Goal: Task Accomplishment & Management: Use online tool/utility

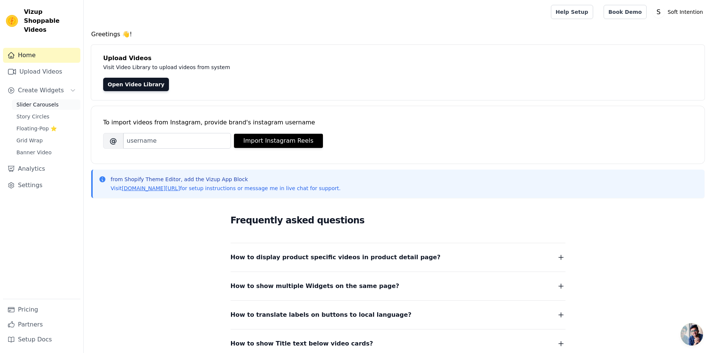
click at [41, 101] on span "Slider Carousels" at bounding box center [37, 104] width 42 height 7
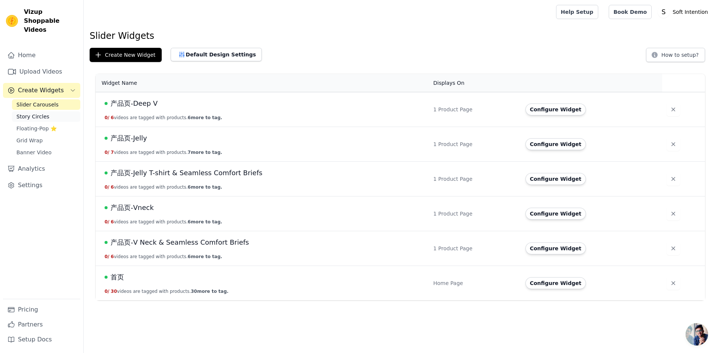
click at [21, 113] on span "Story Circles" at bounding box center [32, 116] width 33 height 7
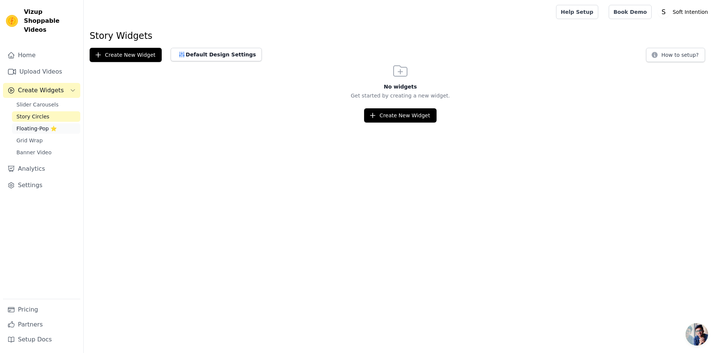
click at [34, 125] on span "Floating-Pop ⭐" at bounding box center [36, 128] width 40 height 7
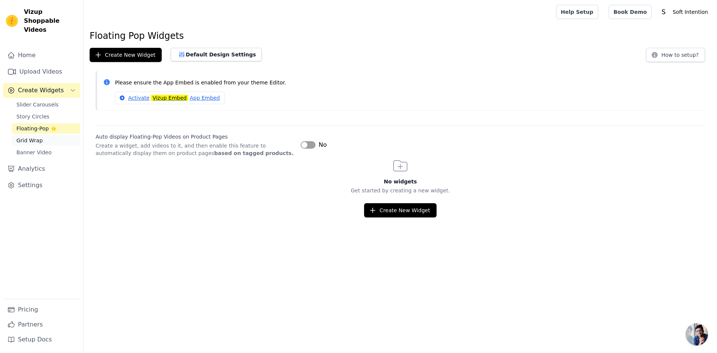
click at [38, 136] on link "Grid Wrap" at bounding box center [46, 140] width 68 height 10
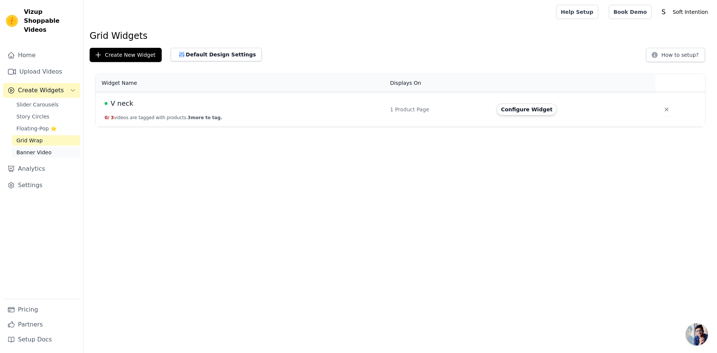
click at [48, 149] on span "Banner Video" at bounding box center [33, 152] width 35 height 7
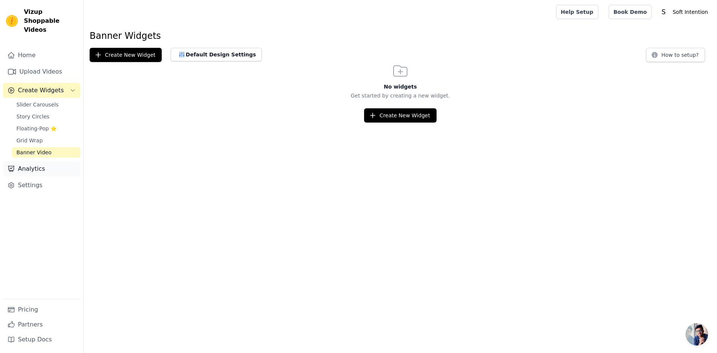
click at [24, 161] on link "Analytics" at bounding box center [41, 168] width 77 height 15
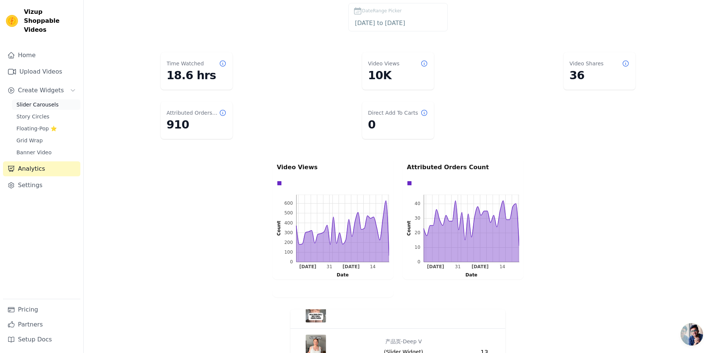
scroll to position [27, 0]
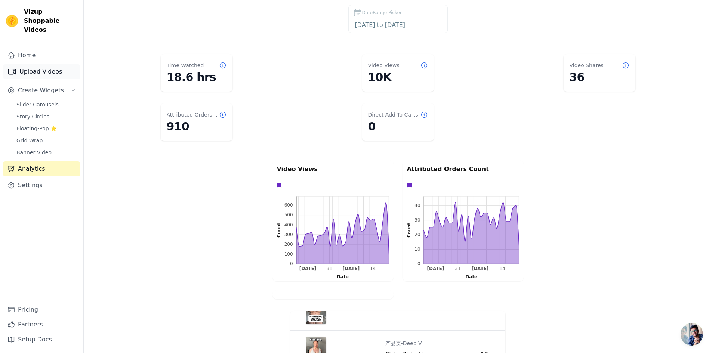
click at [36, 64] on link "Upload Videos" at bounding box center [41, 71] width 77 height 15
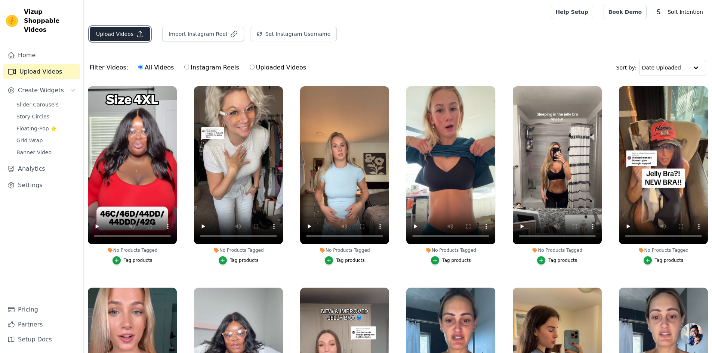
click at [129, 37] on button "Upload Videos" at bounding box center [120, 34] width 61 height 14
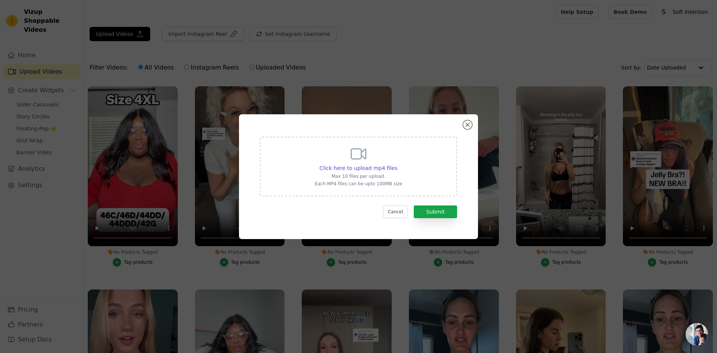
click at [367, 173] on p "Max 10 files per upload." at bounding box center [358, 176] width 87 height 6
click at [397, 164] on input "Click here to upload mp4 files Max 10 files per upload. Each MP4 files can be u…" at bounding box center [397, 164] width 0 height 0
type input "C:\fakepath\5月7日01.mp4"
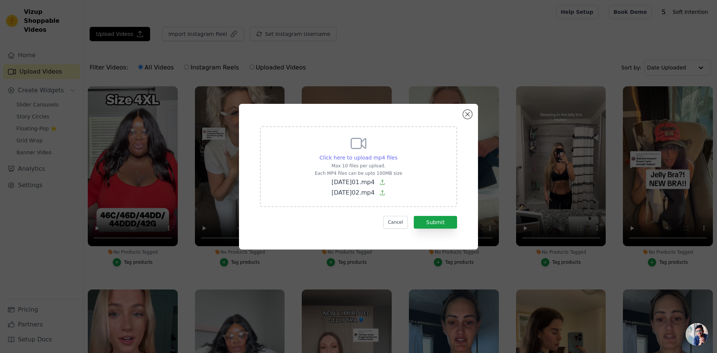
click at [361, 159] on span "Click here to upload mp4 files" at bounding box center [359, 158] width 78 height 6
click at [397, 154] on input "Click here to upload mp4 files Max 10 files per upload. Each MP4 files can be u…" at bounding box center [397, 154] width 0 height 0
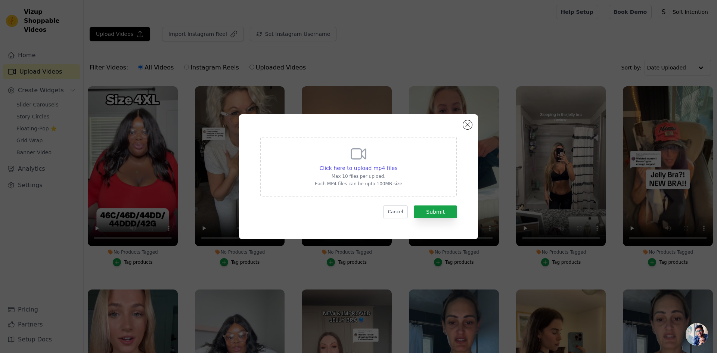
click at [368, 172] on div "Click here to upload mp4 files Max 10 files per upload. Each MP4 files can be u…" at bounding box center [358, 166] width 87 height 42
click at [397, 164] on input "Click here to upload mp4 files Max 10 files per upload. Each MP4 files can be u…" at bounding box center [397, 164] width 0 height 0
type input "C:\fakepath\5月7日01.mp4"
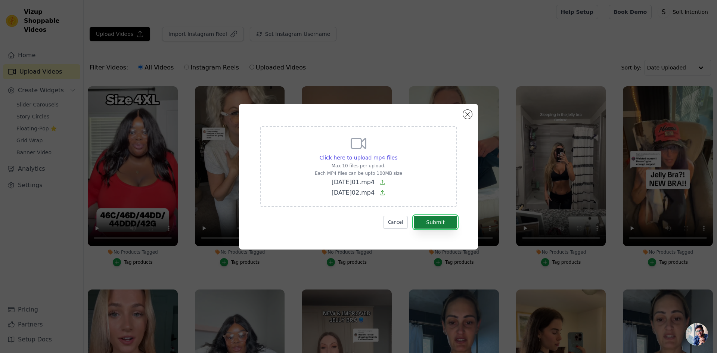
click at [427, 224] on button "Submit" at bounding box center [435, 222] width 43 height 13
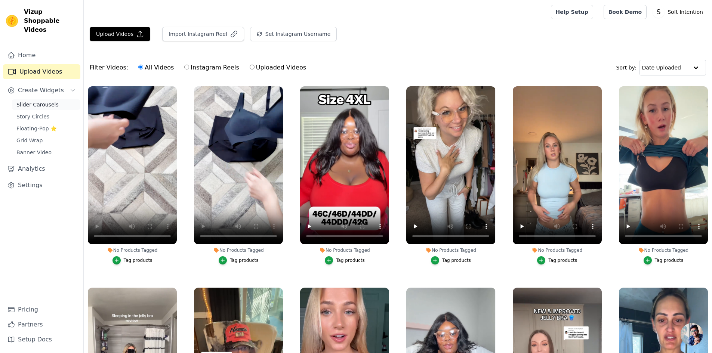
click at [30, 101] on span "Slider Carousels" at bounding box center [37, 104] width 42 height 7
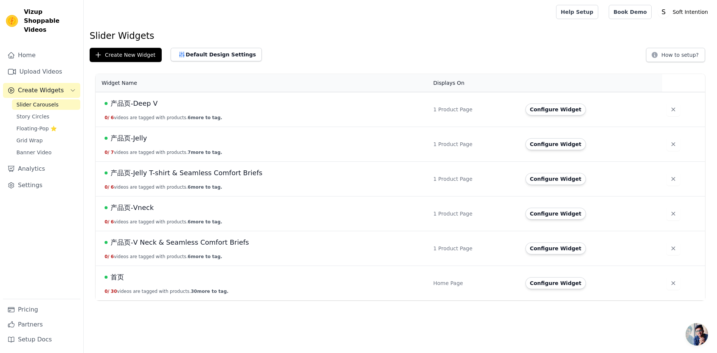
click at [220, 171] on span "产品页-Jelly T-shirt & Seamless Comfort Briefs" at bounding box center [187, 173] width 152 height 10
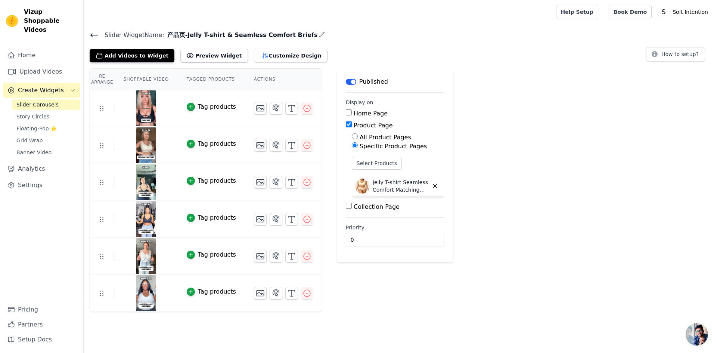
click at [48, 99] on link "Slider Carousels" at bounding box center [46, 104] width 68 height 10
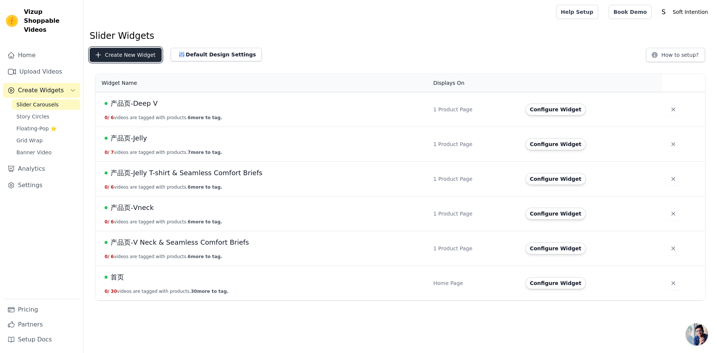
click at [133, 55] on button "Create New Widget" at bounding box center [126, 55] width 72 height 14
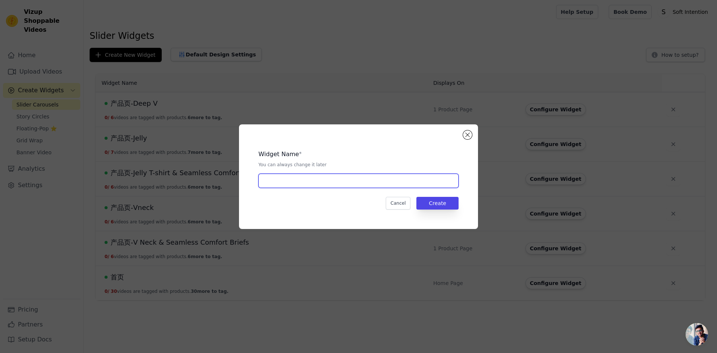
click at [291, 184] on input "text" at bounding box center [359, 181] width 200 height 14
type input "长"
click at [331, 182] on input "产品页-" at bounding box center [359, 181] width 200 height 14
paste input "Scalloped"
type input "产品页-Scalloped"
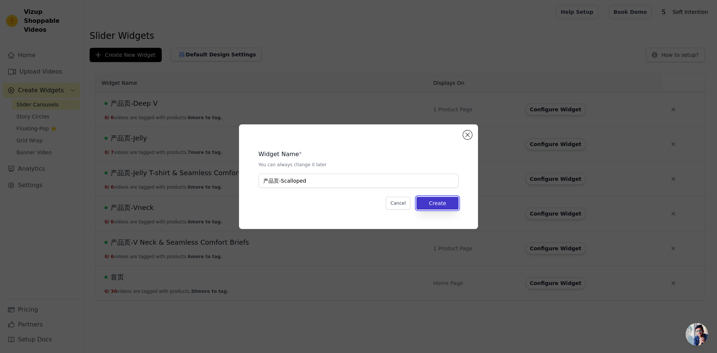
click at [439, 205] on button "Create" at bounding box center [438, 203] width 42 height 13
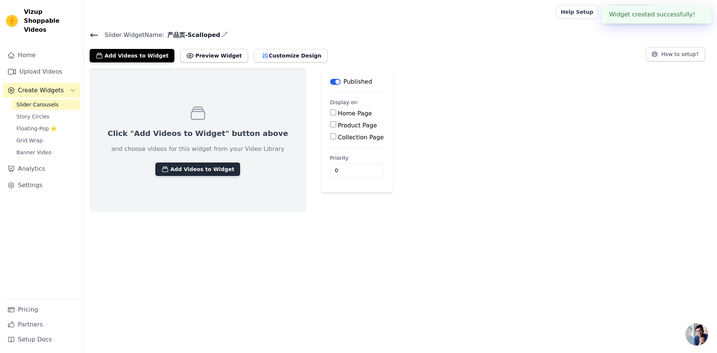
click at [203, 171] on button "Add Videos to Widget" at bounding box center [197, 169] width 85 height 13
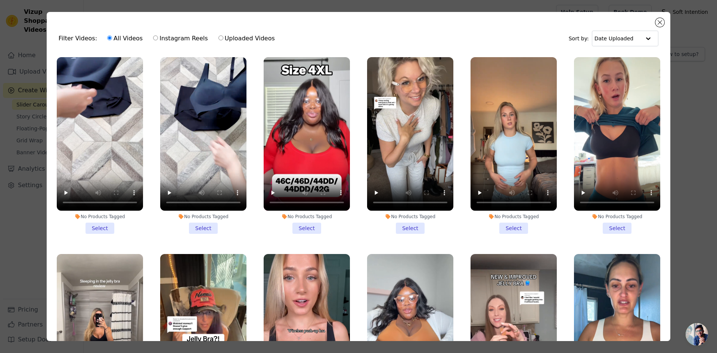
click at [658, 18] on div "Filter Videos: All Videos Instagram Reels Uploaded Videos Sort by: Date Uploade…" at bounding box center [359, 176] width 624 height 329
click at [658, 24] on button "Close modal" at bounding box center [660, 22] width 9 height 9
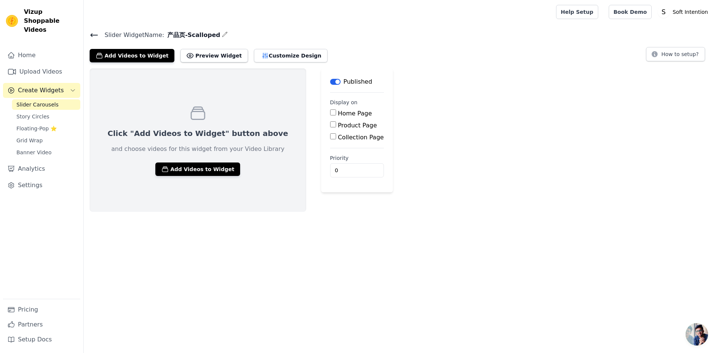
click at [330, 127] on input "Product Page" at bounding box center [333, 124] width 6 height 6
checkbox input "true"
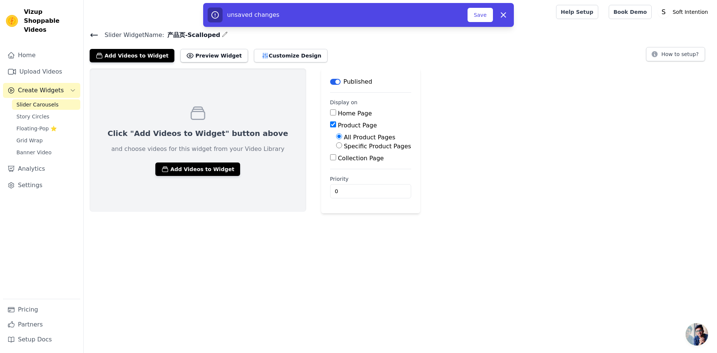
click at [336, 144] on input "Specific Product Pages" at bounding box center [339, 145] width 6 height 6
radio input "true"
click at [337, 164] on button "Select Products" at bounding box center [361, 163] width 50 height 13
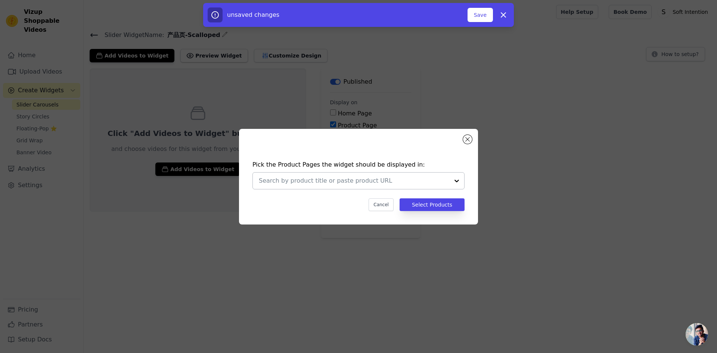
click at [324, 180] on input "text" at bounding box center [354, 180] width 191 height 9
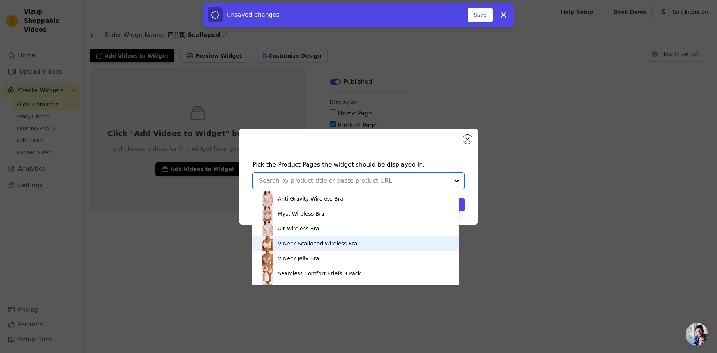
click at [347, 246] on div "V Neck Scalloped Wireless Bra" at bounding box center [318, 243] width 80 height 7
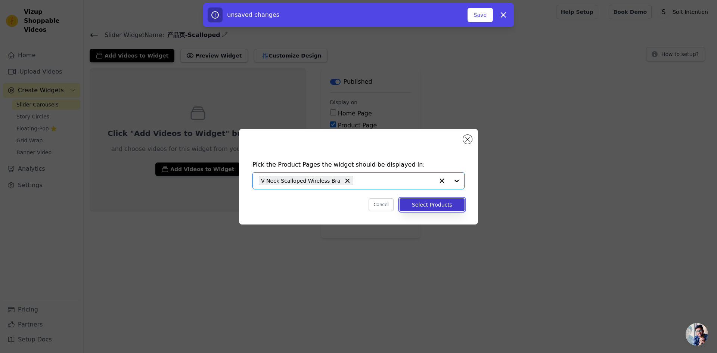
click at [412, 208] on button "Select Products" at bounding box center [432, 204] width 65 height 13
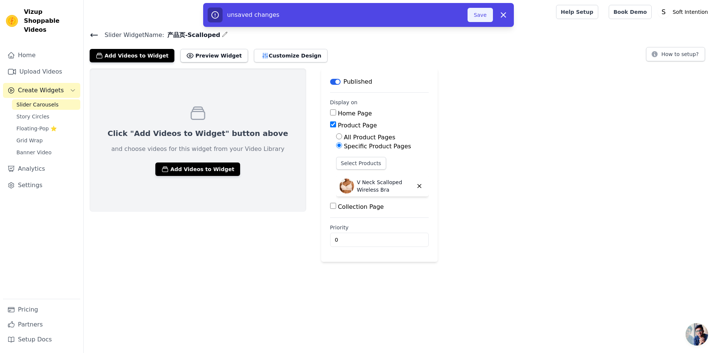
click at [478, 14] on button "Save" at bounding box center [480, 15] width 25 height 14
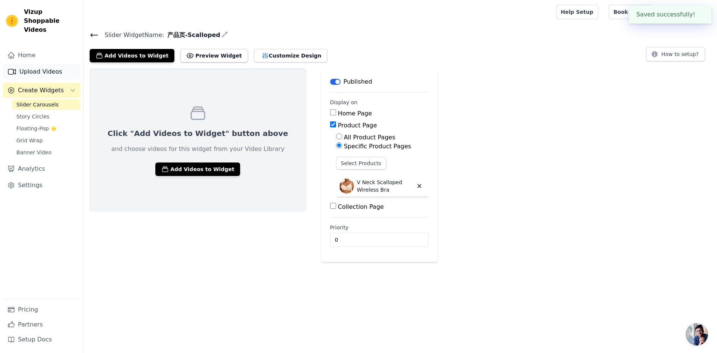
click at [38, 64] on link "Upload Videos" at bounding box center [41, 71] width 77 height 15
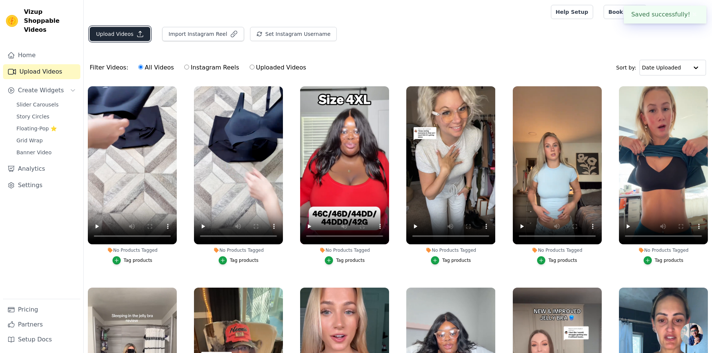
click at [128, 37] on button "Upload Videos" at bounding box center [120, 34] width 61 height 14
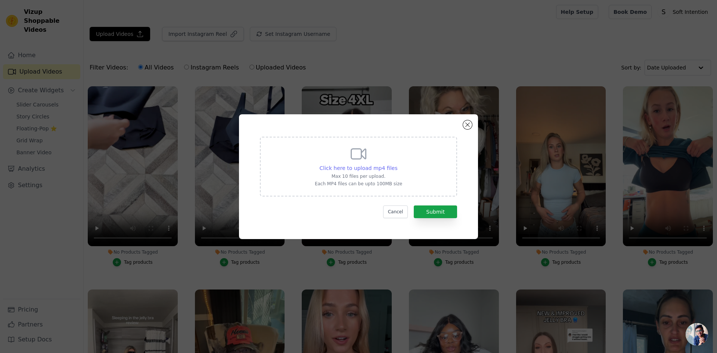
click at [359, 166] on span "Click here to upload mp4 files" at bounding box center [359, 168] width 78 height 6
click at [397, 164] on input "Click here to upload mp4 files Max 10 files per upload. Each MP4 files can be u…" at bounding box center [397, 164] width 0 height 0
type input "C:\fakepath\5月12日 TK 内衣-03.mp4"
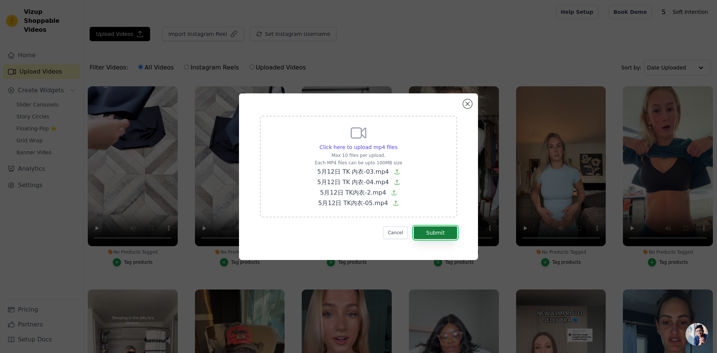
click at [435, 232] on button "Submit" at bounding box center [435, 232] width 43 height 13
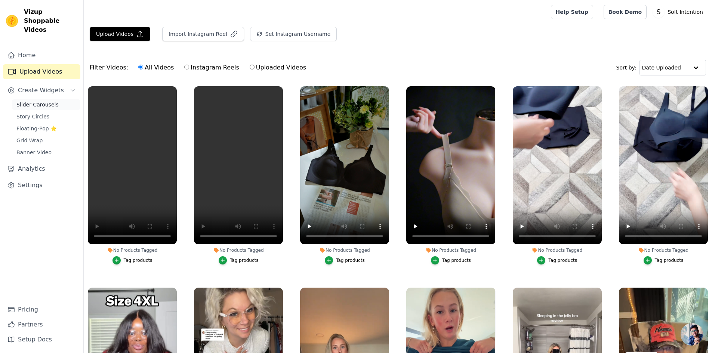
click at [39, 101] on span "Slider Carousels" at bounding box center [37, 104] width 42 height 7
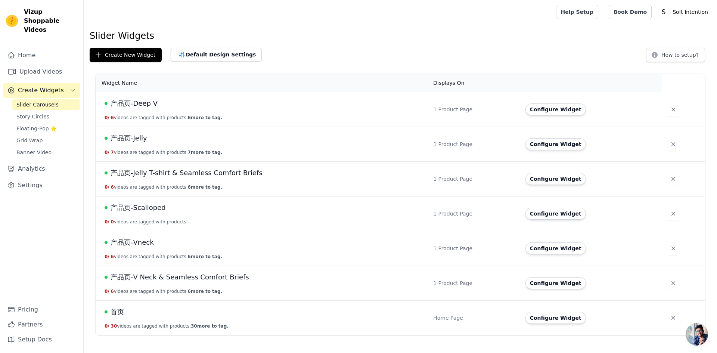
click at [153, 207] on span "产品页-Scalloped" at bounding box center [138, 207] width 55 height 10
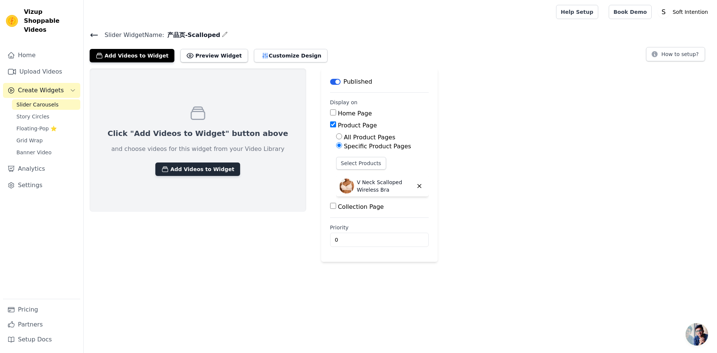
click at [203, 171] on button "Add Videos to Widget" at bounding box center [197, 169] width 85 height 13
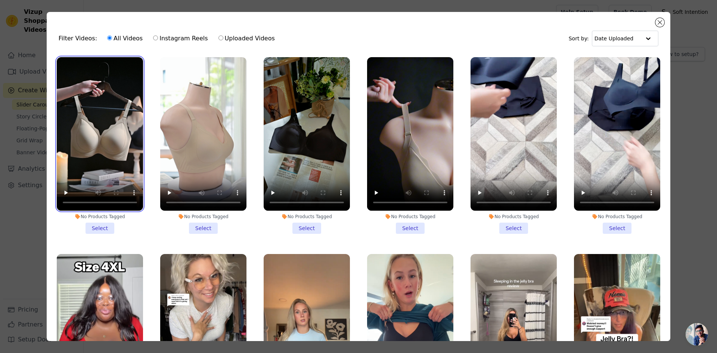
click at [103, 135] on video at bounding box center [100, 134] width 86 height 154
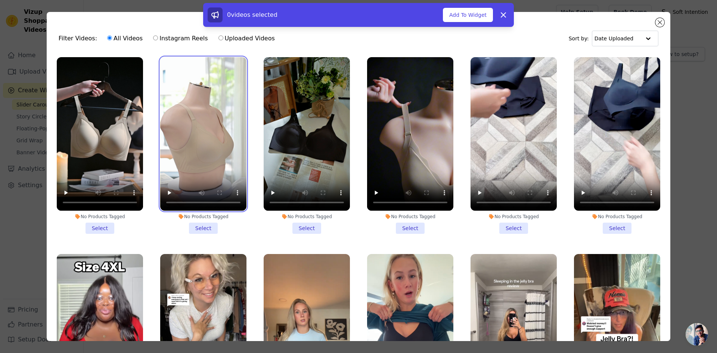
click at [197, 125] on video at bounding box center [203, 134] width 86 height 154
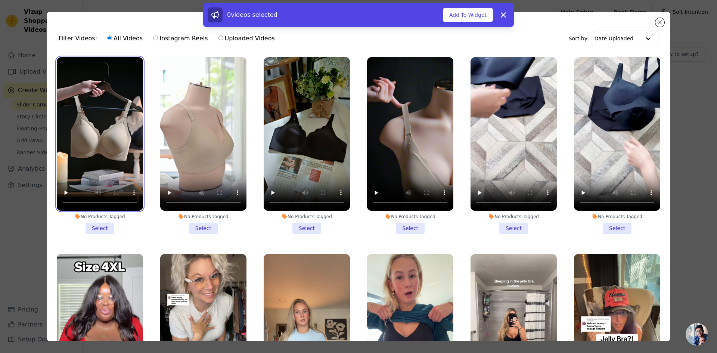
click at [112, 120] on video at bounding box center [100, 134] width 86 height 154
click at [110, 225] on li "No Products Tagged Select" at bounding box center [100, 145] width 86 height 177
click at [0, 0] on input "No Products Tagged Select" at bounding box center [0, 0] width 0 height 0
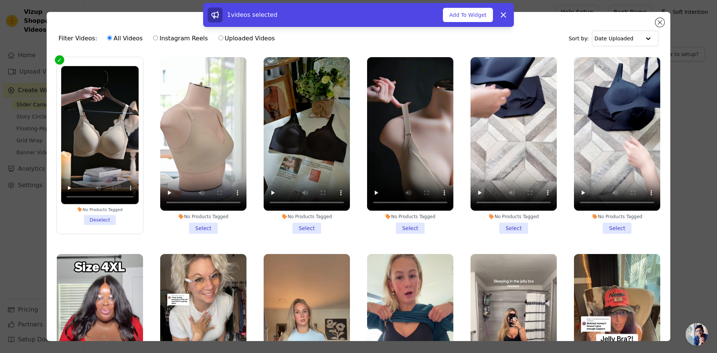
click at [199, 229] on li "No Products Tagged Select" at bounding box center [203, 145] width 86 height 177
click at [0, 0] on input "No Products Tagged Select" at bounding box center [0, 0] width 0 height 0
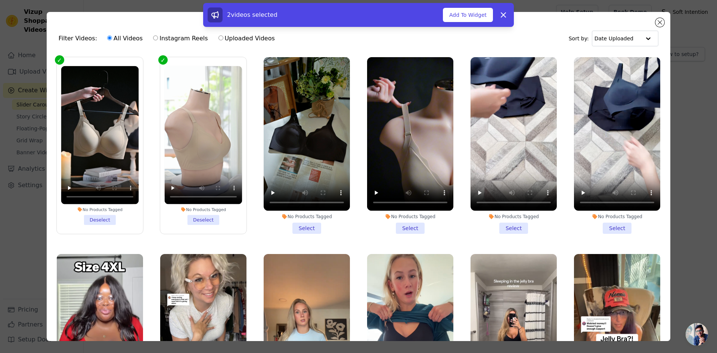
click at [309, 226] on li "No Products Tagged Select" at bounding box center [307, 145] width 86 height 177
click at [0, 0] on input "No Products Tagged Select" at bounding box center [0, 0] width 0 height 0
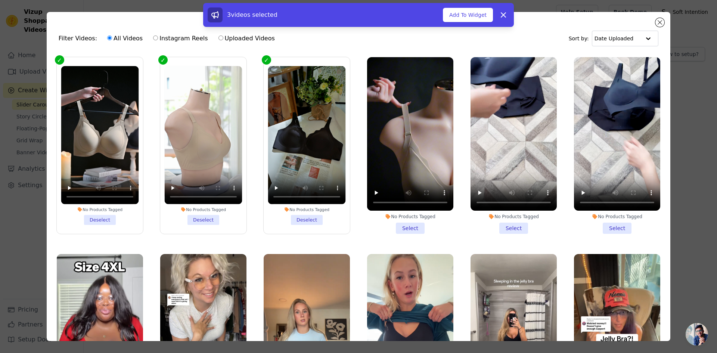
click at [401, 227] on li "No Products Tagged Select" at bounding box center [410, 145] width 86 height 177
click at [0, 0] on input "No Products Tagged Select" at bounding box center [0, 0] width 0 height 0
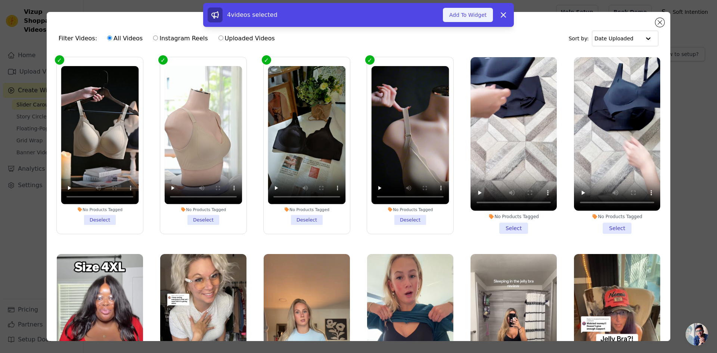
drag, startPoint x: 491, startPoint y: 12, endPoint x: 485, endPoint y: 15, distance: 7.4
click at [491, 12] on button "Add To Widget" at bounding box center [468, 15] width 50 height 14
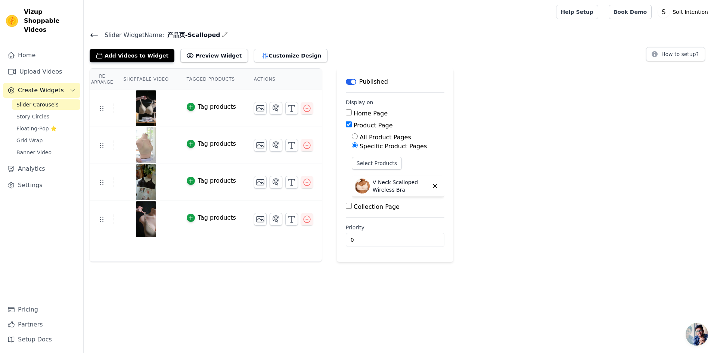
click at [28, 101] on span "Slider Carousels" at bounding box center [37, 104] width 42 height 7
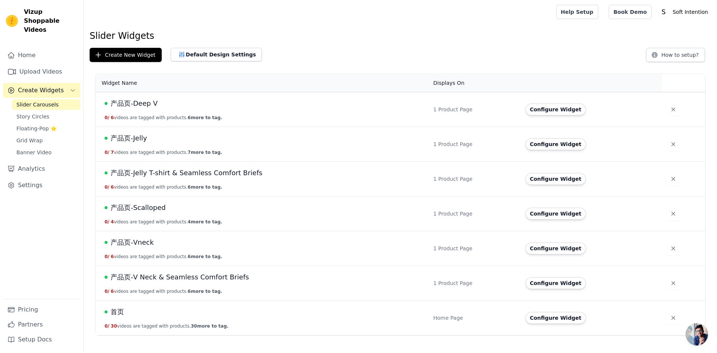
click at [133, 137] on span "产品页-Jelly" at bounding box center [129, 138] width 37 height 10
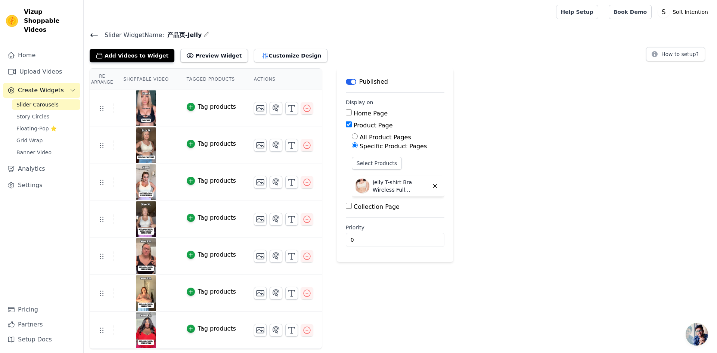
click at [41, 101] on span "Slider Carousels" at bounding box center [37, 104] width 42 height 7
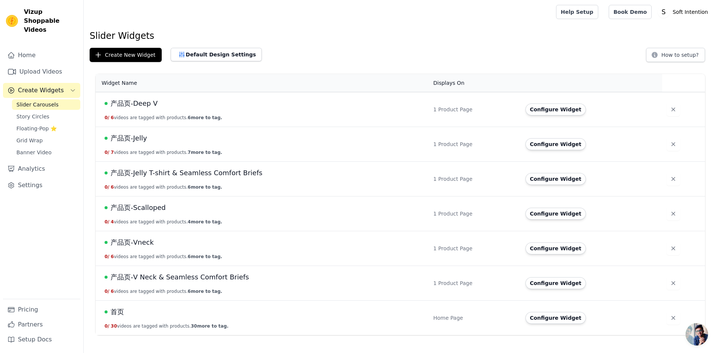
click at [140, 207] on span "产品页-Scalloped" at bounding box center [138, 207] width 55 height 10
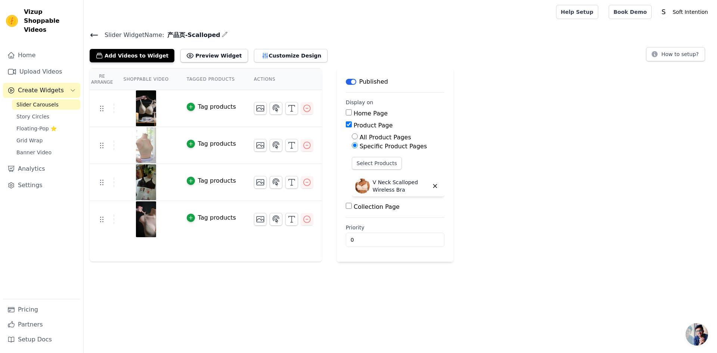
click at [44, 101] on span "Slider Carousels" at bounding box center [37, 104] width 42 height 7
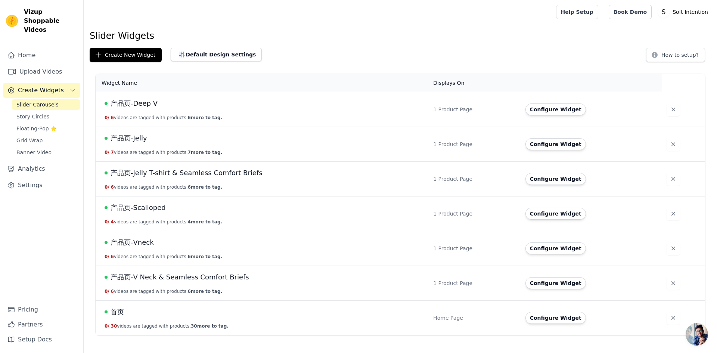
click at [146, 107] on span "产品页-Deep V" at bounding box center [134, 103] width 47 height 10
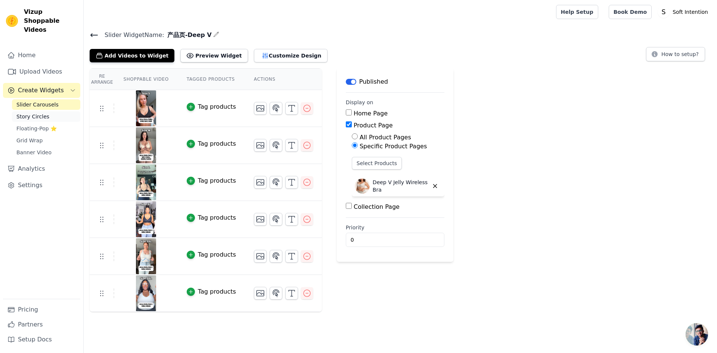
click at [46, 113] on span "Story Circles" at bounding box center [32, 116] width 33 height 7
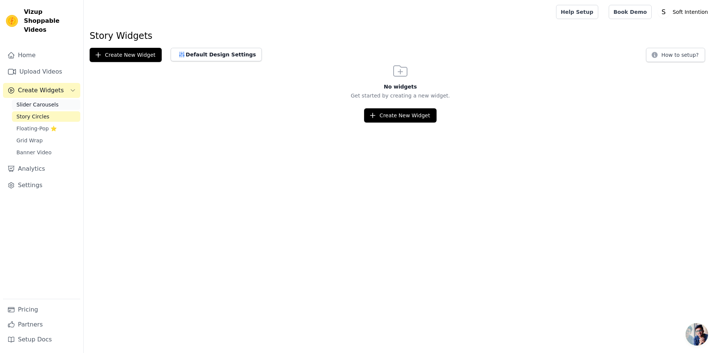
click at [47, 101] on span "Slider Carousels" at bounding box center [37, 104] width 42 height 7
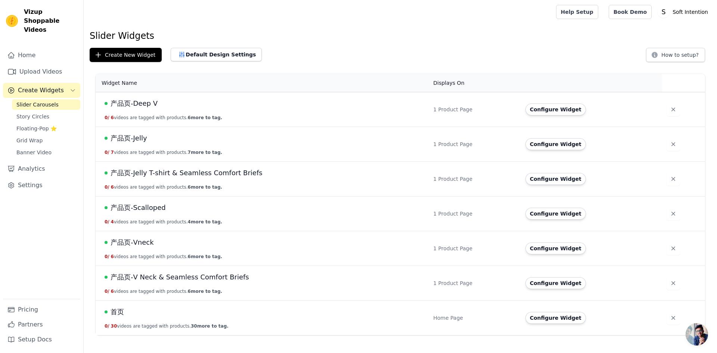
click at [233, 174] on span "产品页-Jelly T-shirt & Seamless Comfort Briefs" at bounding box center [187, 173] width 152 height 10
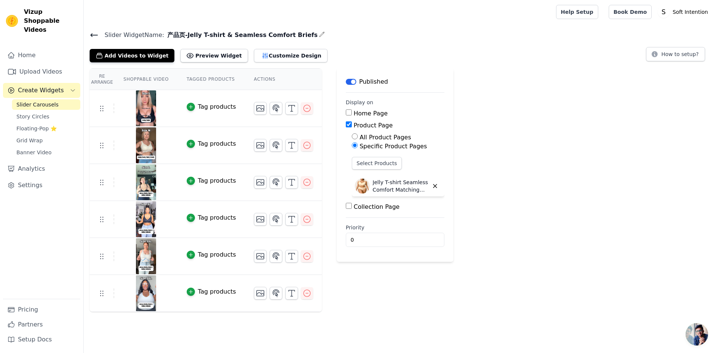
click at [44, 101] on span "Slider Carousels" at bounding box center [37, 104] width 42 height 7
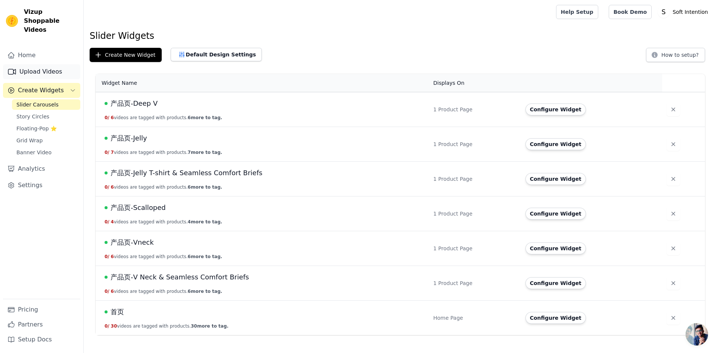
click at [22, 65] on link "Upload Videos" at bounding box center [41, 71] width 77 height 15
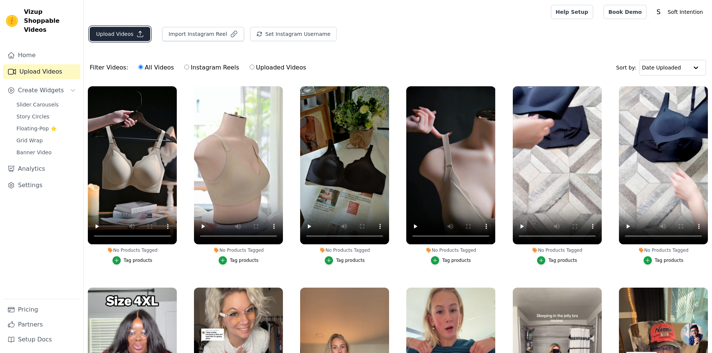
click at [115, 40] on button "Upload Videos" at bounding box center [120, 34] width 61 height 14
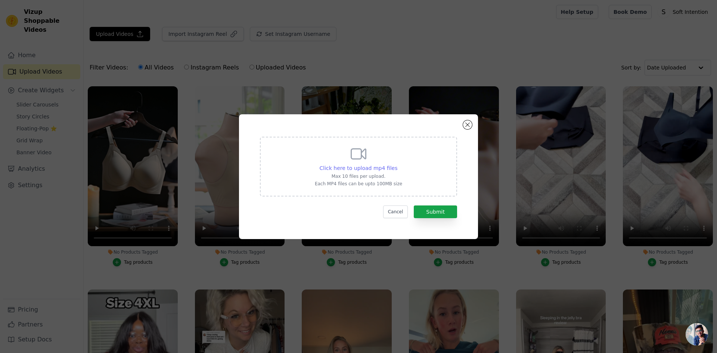
click at [366, 168] on span "Click here to upload mp4 files" at bounding box center [359, 168] width 78 height 6
click at [397, 164] on input "Click here to upload mp4 files Max 10 files per upload. Each MP4 files can be u…" at bounding box center [397, 164] width 0 height 0
type input "C:\fakepath\9月19日(1).mp4"
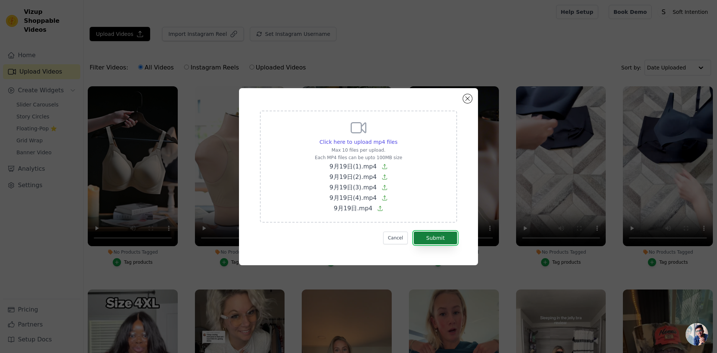
click at [430, 239] on button "Submit" at bounding box center [435, 238] width 43 height 13
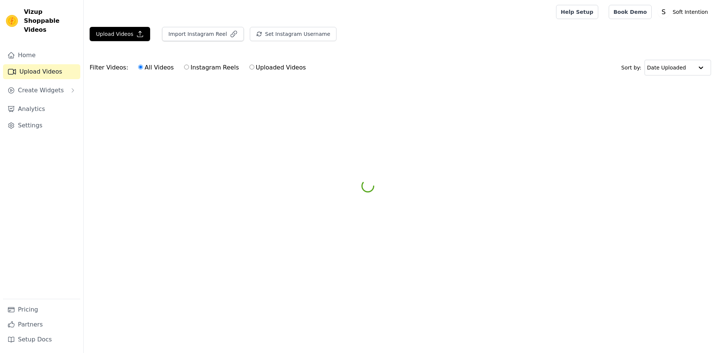
click at [37, 86] on span "Create Widgets" at bounding box center [41, 90] width 46 height 9
click at [38, 101] on span "Slider Carousels" at bounding box center [37, 104] width 42 height 7
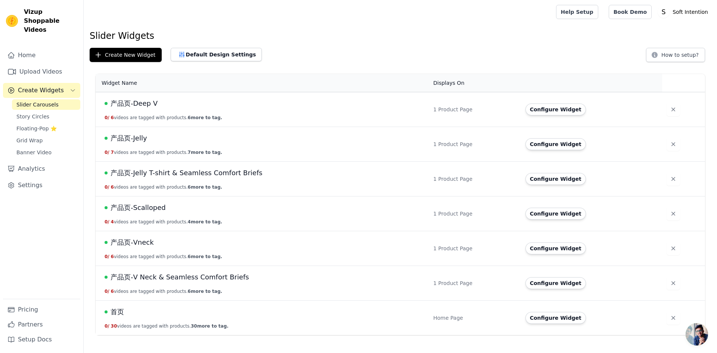
click at [144, 201] on td "产品页-Scalloped 0 / 4 videos are tagged with products. 4 more to tag." at bounding box center [262, 214] width 333 height 35
click at [149, 209] on span "产品页-Scalloped" at bounding box center [138, 207] width 55 height 10
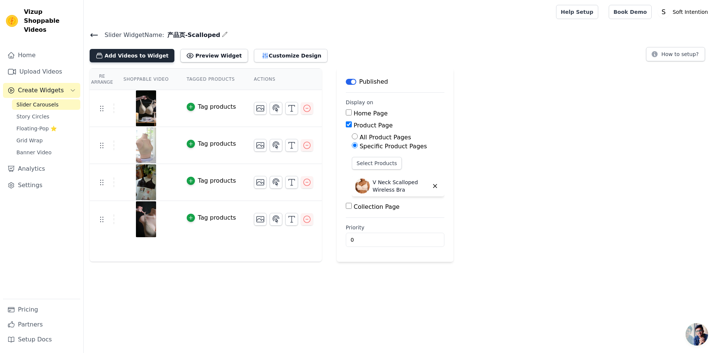
click at [117, 58] on button "Add Videos to Widget" at bounding box center [132, 55] width 85 height 13
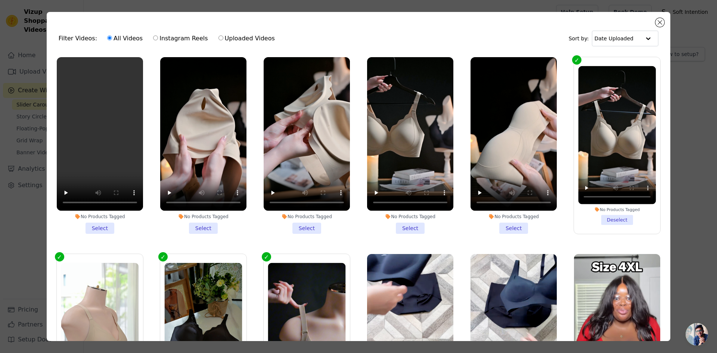
click at [515, 224] on li "No Products Tagged Select" at bounding box center [514, 145] width 86 height 177
click at [0, 0] on input "No Products Tagged Select" at bounding box center [0, 0] width 0 height 0
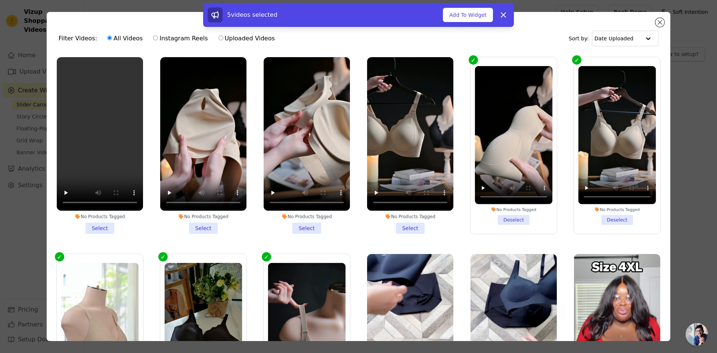
click at [415, 222] on li "No Products Tagged Select" at bounding box center [410, 145] width 86 height 177
click at [0, 0] on input "No Products Tagged Select" at bounding box center [0, 0] width 0 height 0
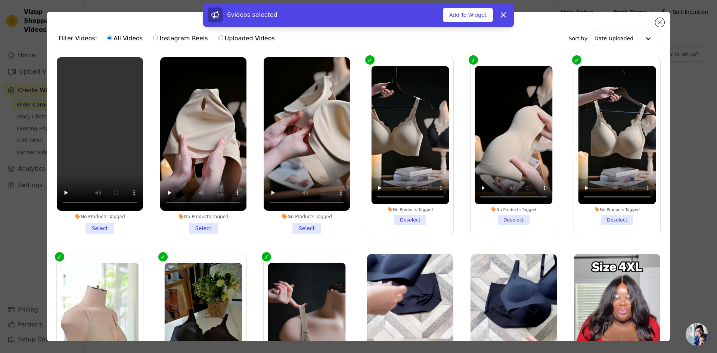
click at [307, 220] on li "No Products Tagged Select" at bounding box center [307, 145] width 86 height 177
click at [0, 0] on input "No Products Tagged Select" at bounding box center [0, 0] width 0 height 0
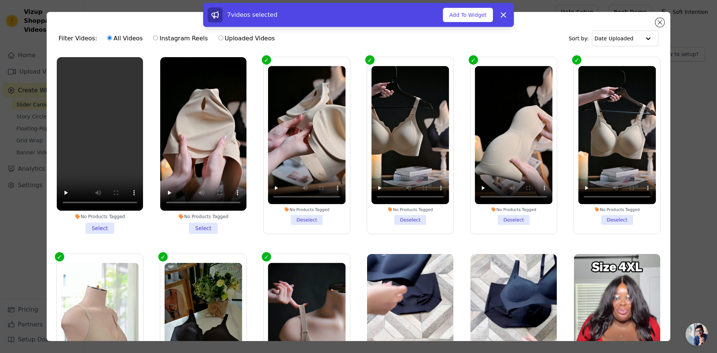
click at [209, 224] on li "No Products Tagged Select" at bounding box center [203, 145] width 86 height 177
click at [0, 0] on input "No Products Tagged Select" at bounding box center [0, 0] width 0 height 0
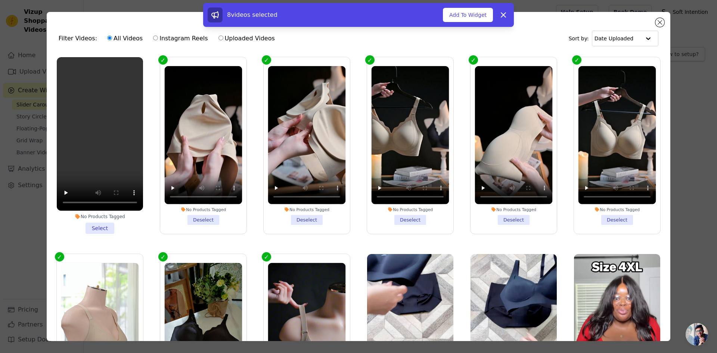
click at [99, 225] on li "No Products Tagged Select" at bounding box center [100, 145] width 86 height 177
click at [0, 0] on input "No Products Tagged Select" at bounding box center [0, 0] width 0 height 0
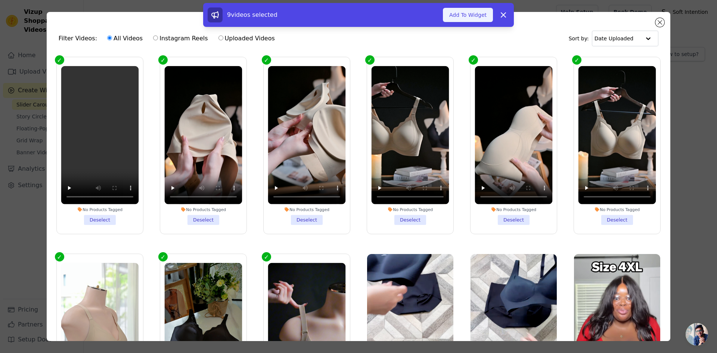
click at [456, 15] on button "Add To Widget" at bounding box center [468, 15] width 50 height 14
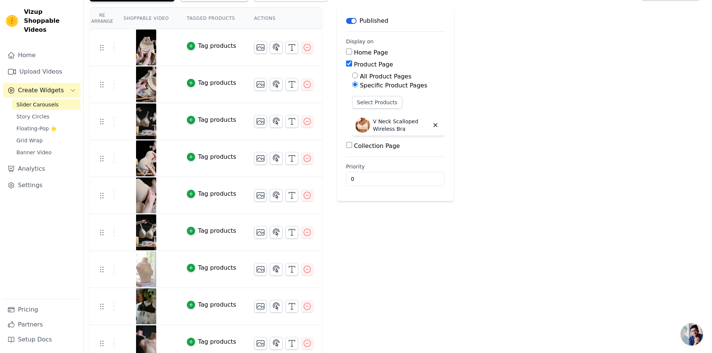
scroll to position [69, 0]
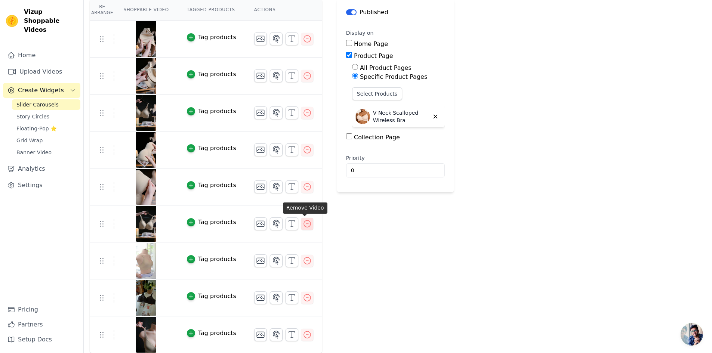
click at [307, 226] on icon "button" at bounding box center [307, 223] width 9 height 9
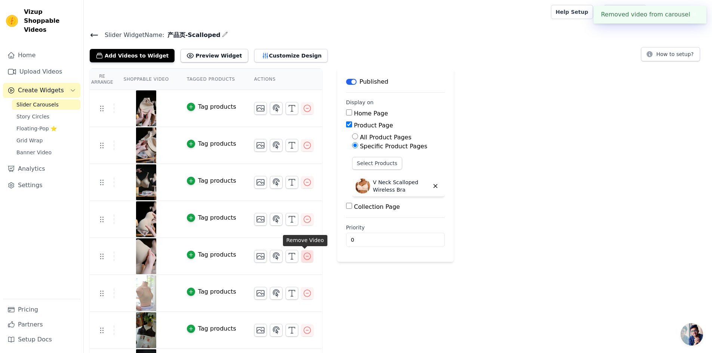
scroll to position [33, 0]
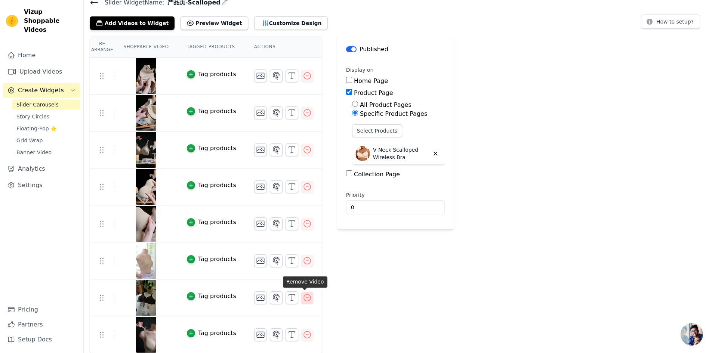
click at [304, 299] on icon "button" at bounding box center [307, 297] width 9 height 9
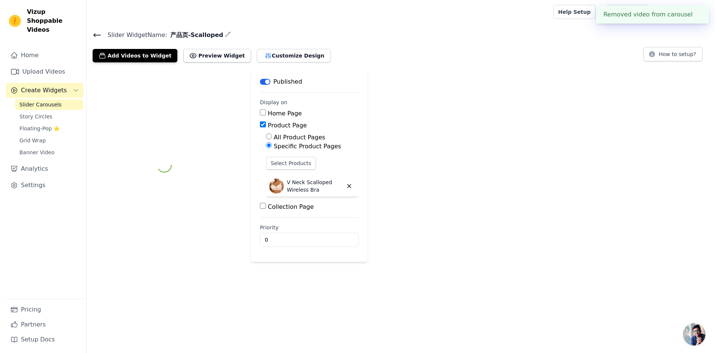
scroll to position [0, 0]
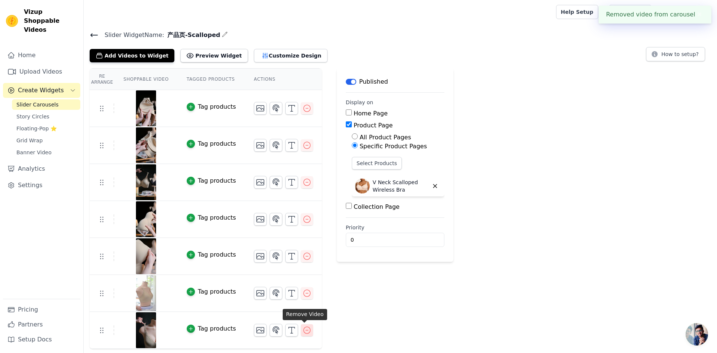
click at [308, 331] on icon "button" at bounding box center [307, 330] width 9 height 9
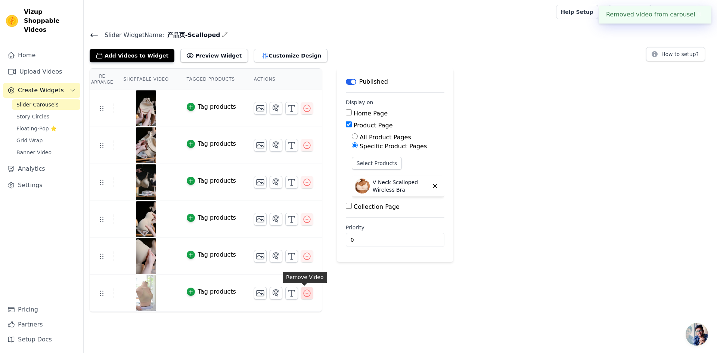
click at [304, 291] on icon "button" at bounding box center [307, 293] width 9 height 9
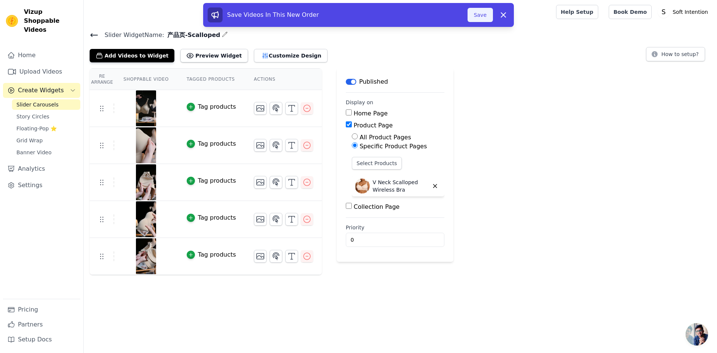
click at [474, 13] on button "Save" at bounding box center [480, 15] width 25 height 14
